Goal: Communication & Community: Answer question/provide support

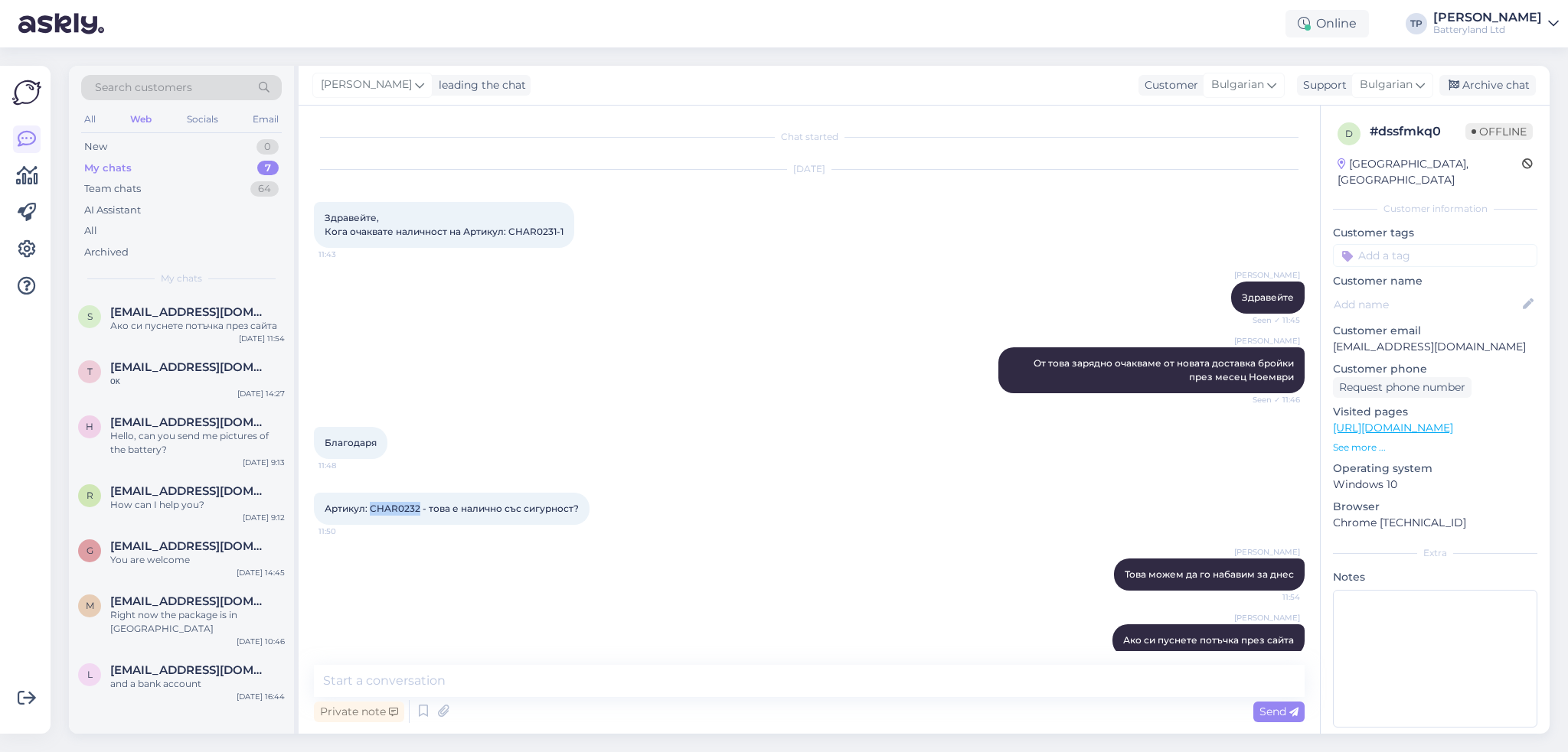
click at [120, 162] on div "My chats" at bounding box center [107, 168] width 47 height 16
click at [189, 320] on div "Ако си пуснете потъчка през сайта" at bounding box center [197, 326] width 175 height 14
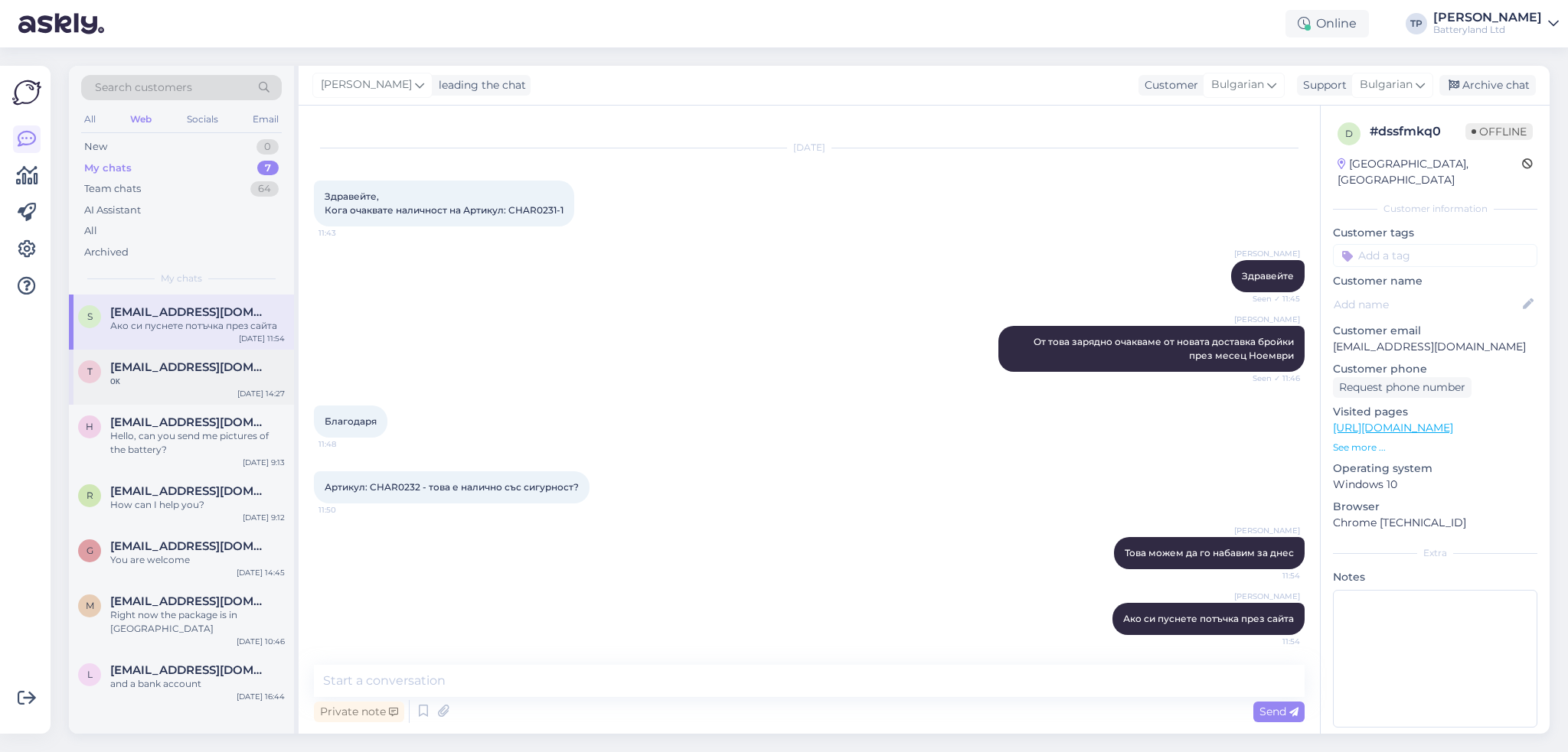
click at [194, 367] on span "[EMAIL_ADDRESS][DOMAIN_NAME]" at bounding box center [190, 367] width 159 height 14
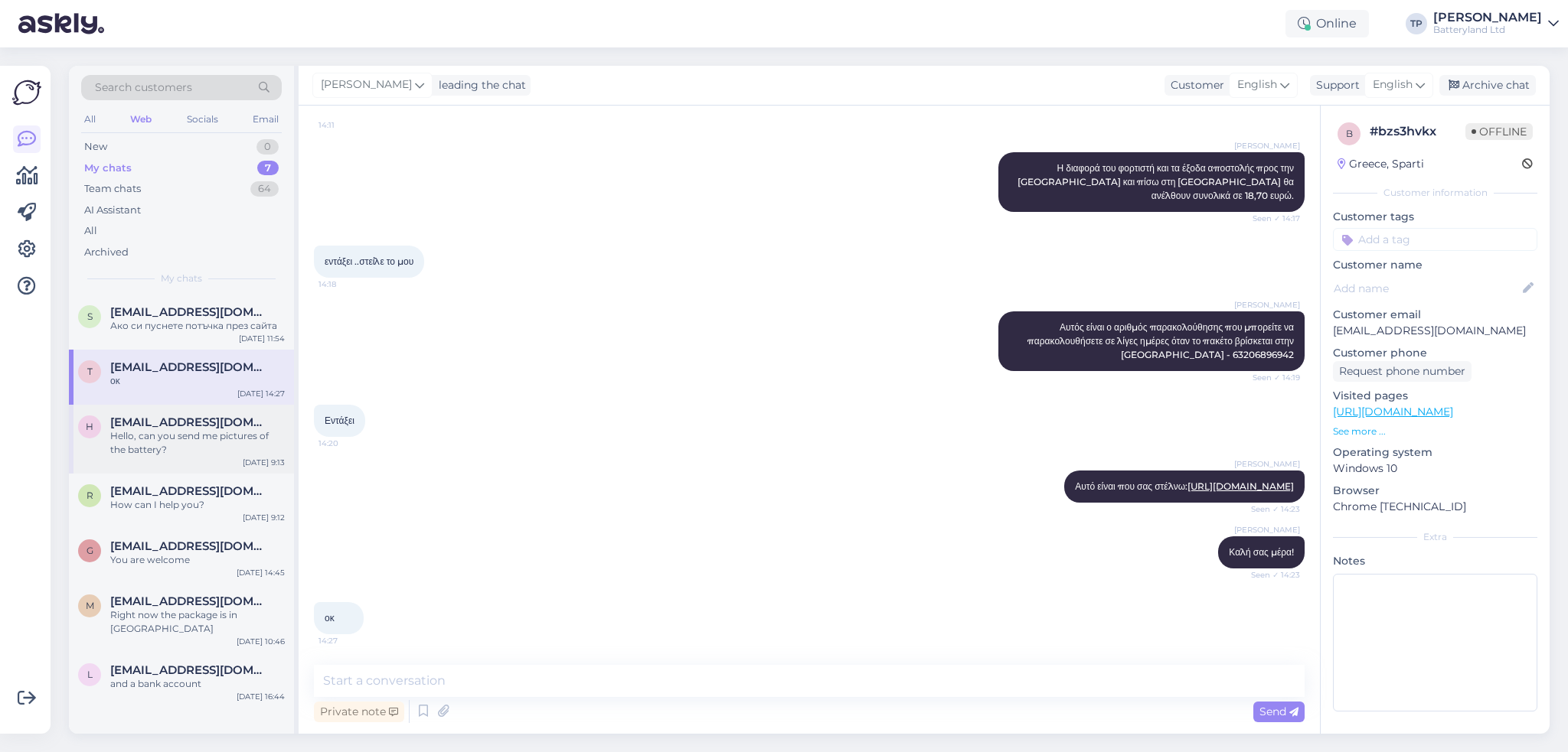
click at [205, 443] on div "Hello, can you send me pictures of the battery?" at bounding box center [197, 443] width 175 height 28
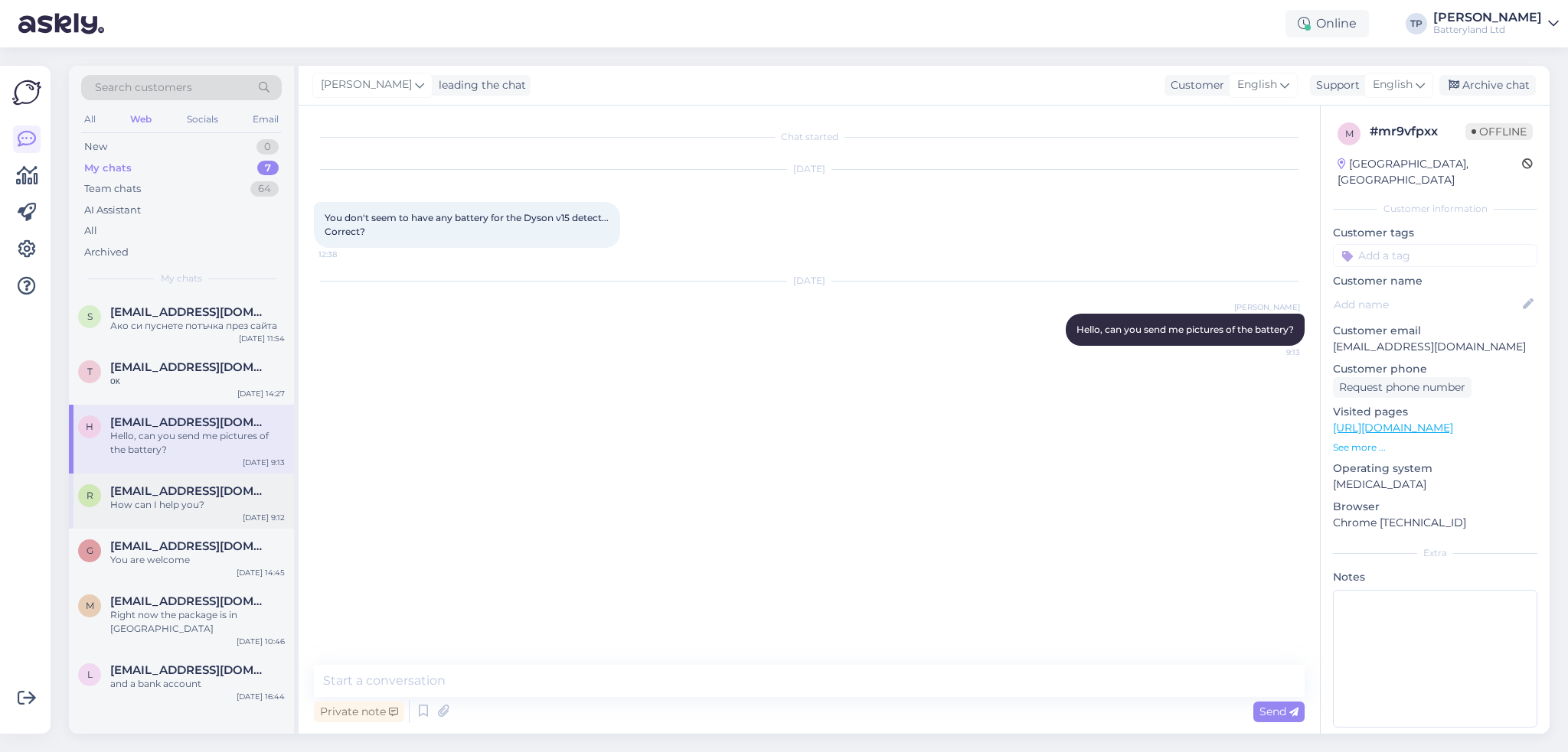
click at [205, 486] on span "[EMAIL_ADDRESS][DOMAIN_NAME]" at bounding box center [190, 491] width 159 height 14
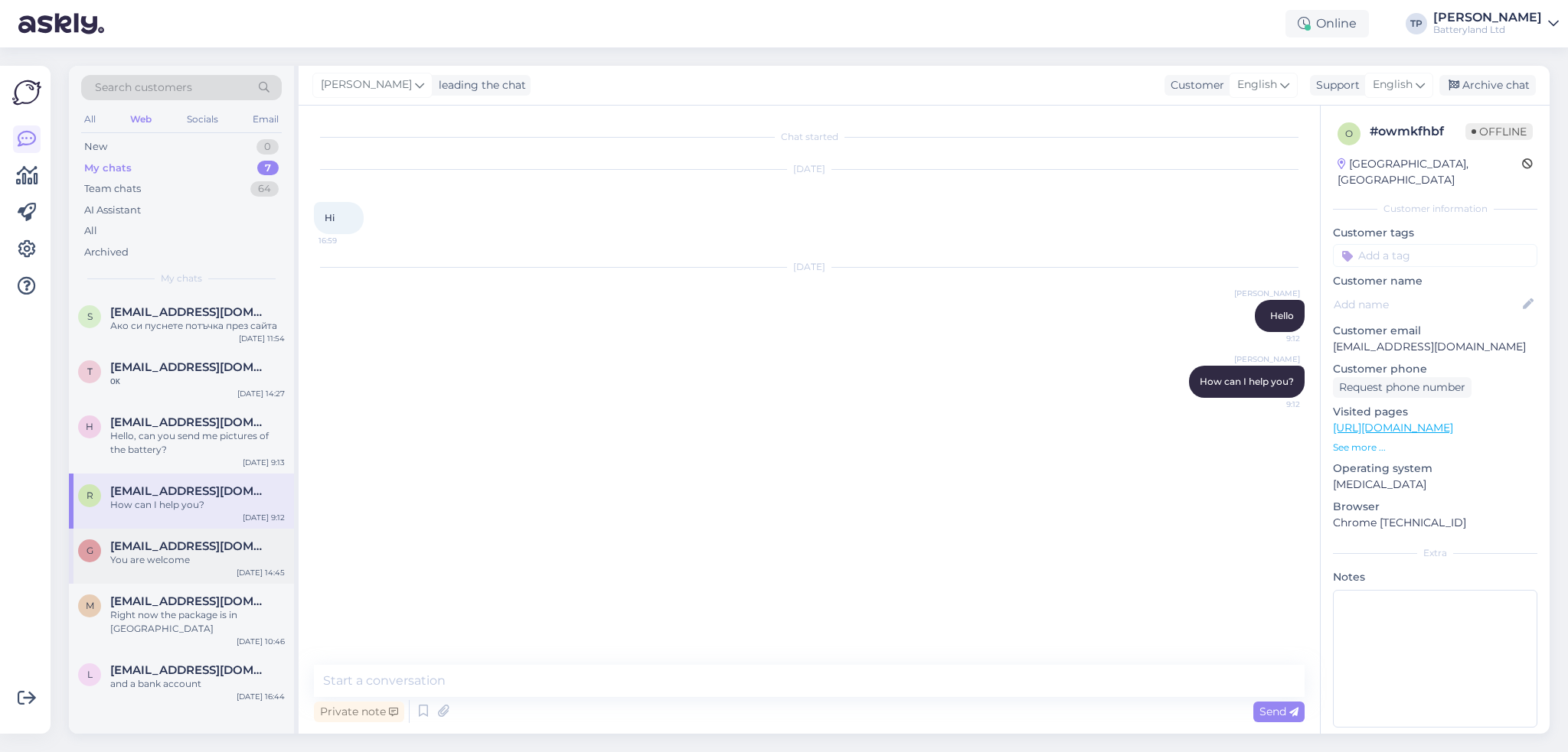
click at [199, 541] on span "[EMAIL_ADDRESS][DOMAIN_NAME]" at bounding box center [190, 546] width 159 height 14
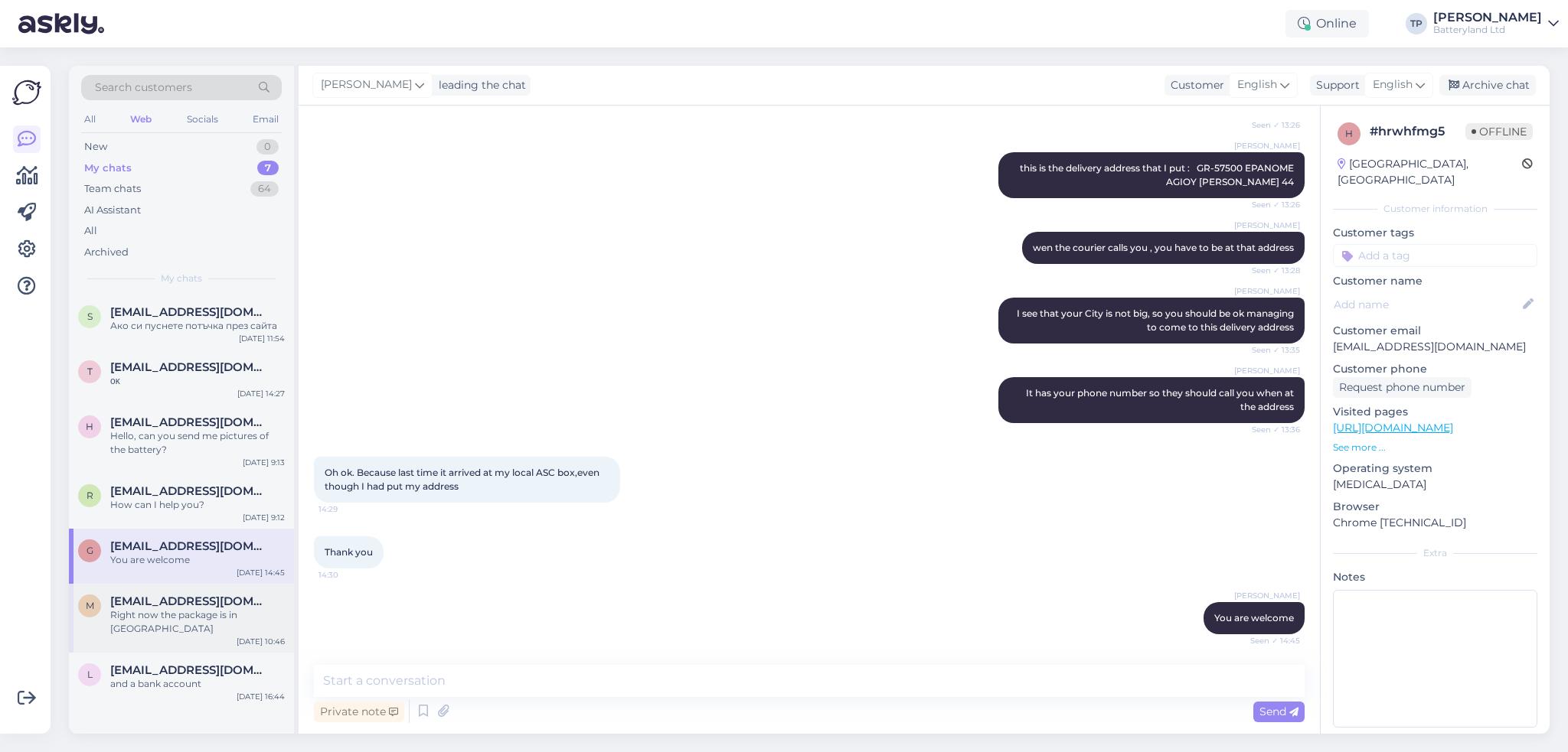
click at [196, 600] on span "[EMAIL_ADDRESS][DOMAIN_NAME]" at bounding box center [190, 601] width 159 height 14
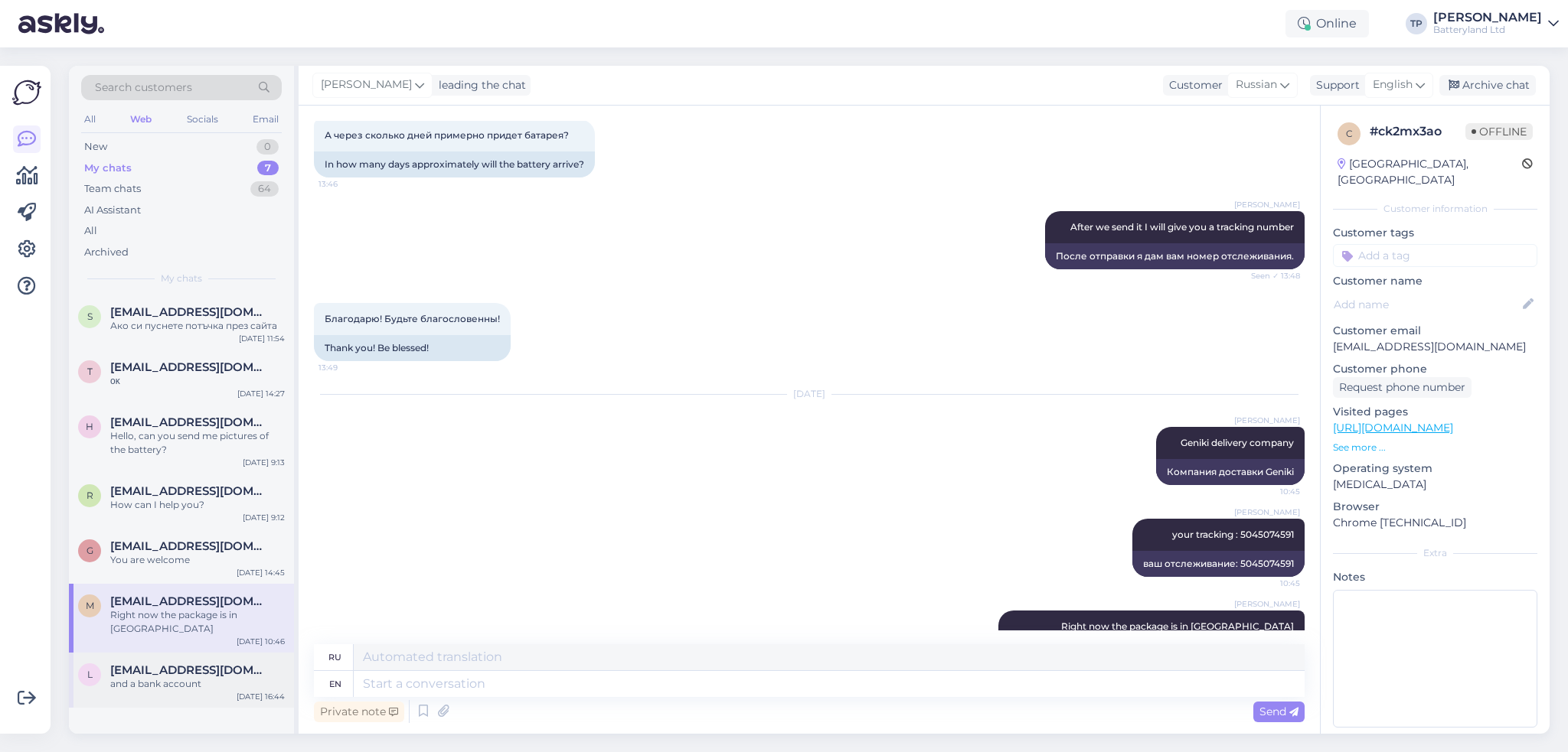
click at [194, 663] on span "[EMAIL_ADDRESS][DOMAIN_NAME]" at bounding box center [190, 670] width 159 height 14
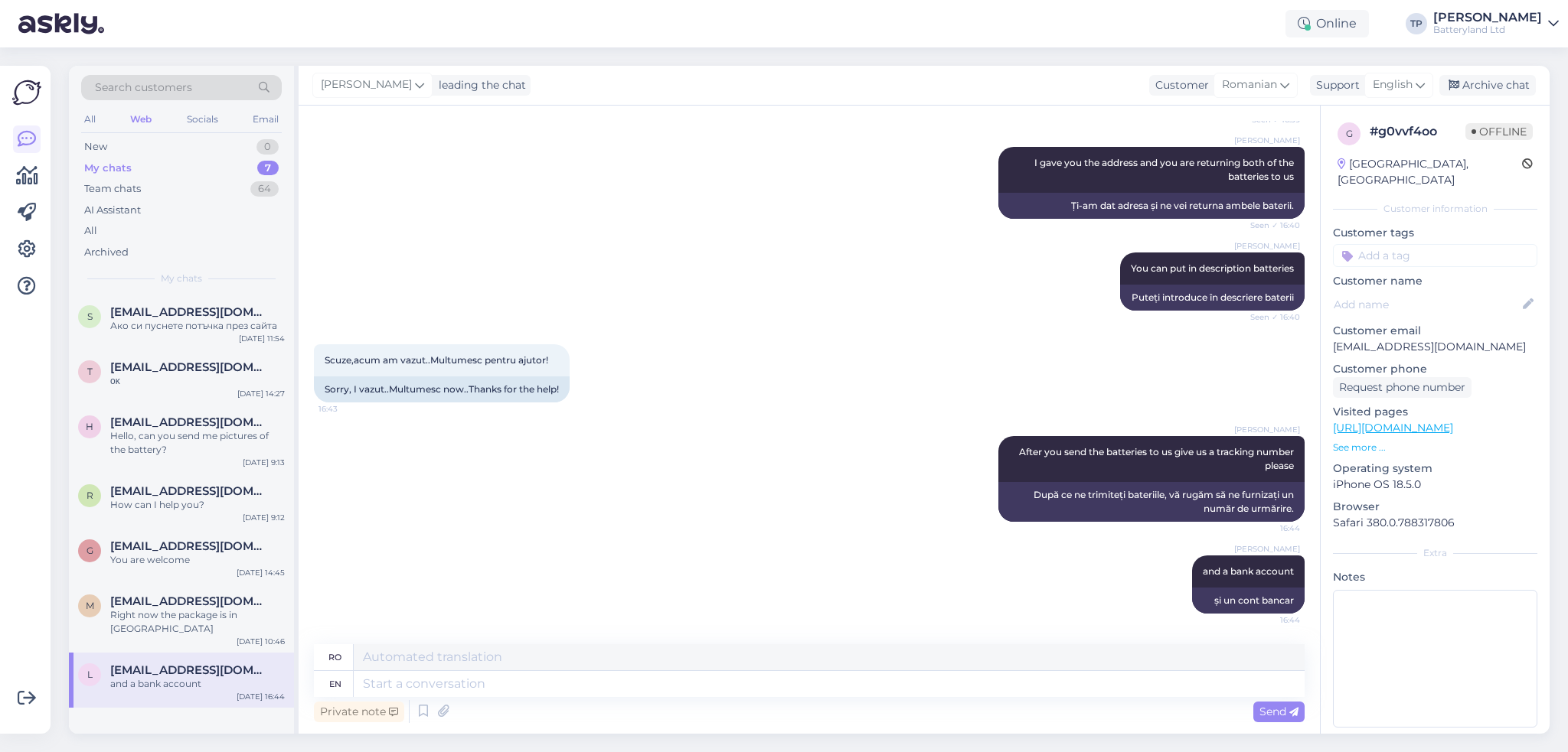
scroll to position [2126, 0]
click at [184, 592] on div "m [EMAIL_ADDRESS][DOMAIN_NAME] Right now the package is in [GEOGRAPHIC_DATA] [D…" at bounding box center [180, 618] width 225 height 68
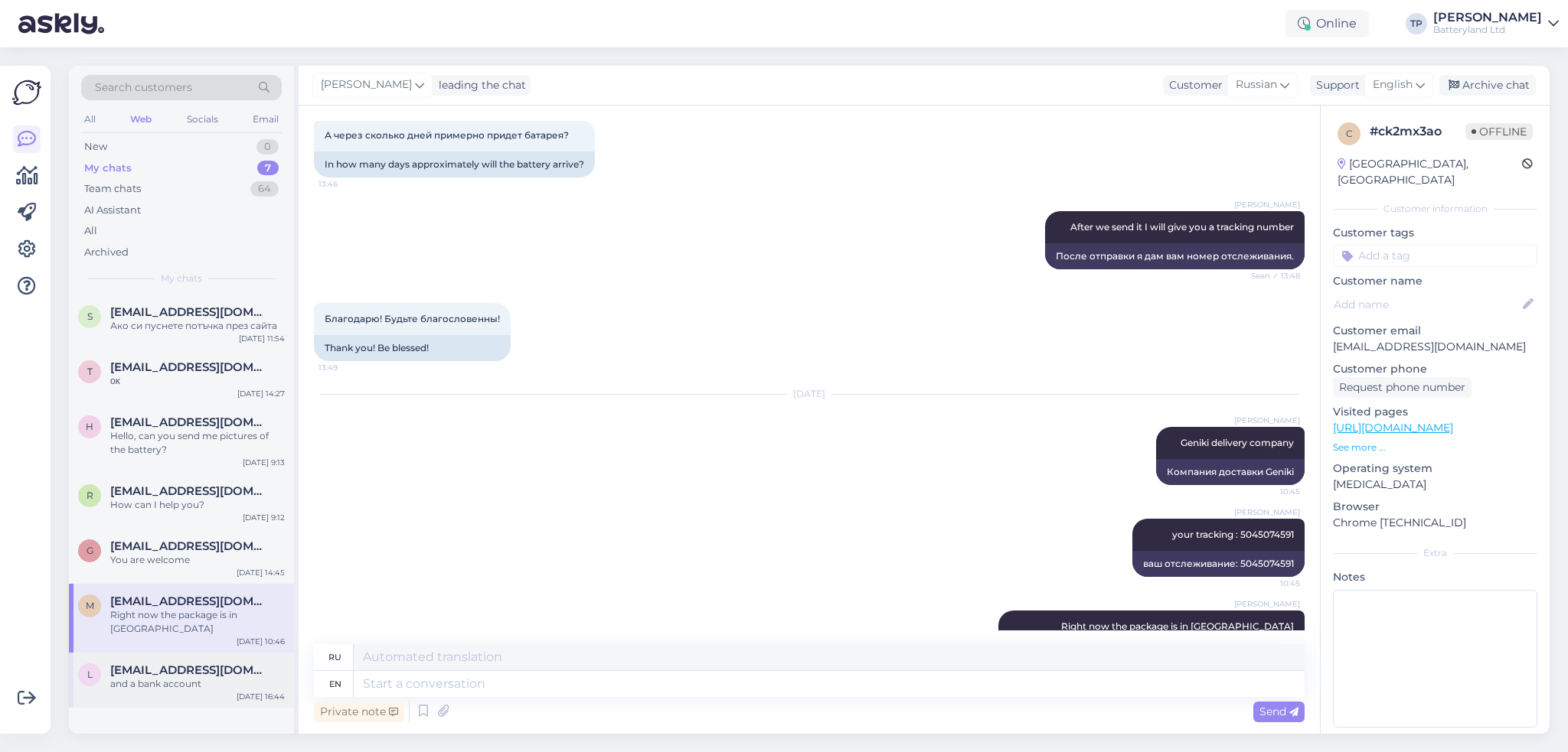
click at [175, 653] on div "l [EMAIL_ADDRESS][DOMAIN_NAME] and a bank account [DATE] 16:44" at bounding box center [180, 681] width 225 height 55
